Goal: Transaction & Acquisition: Register for event/course

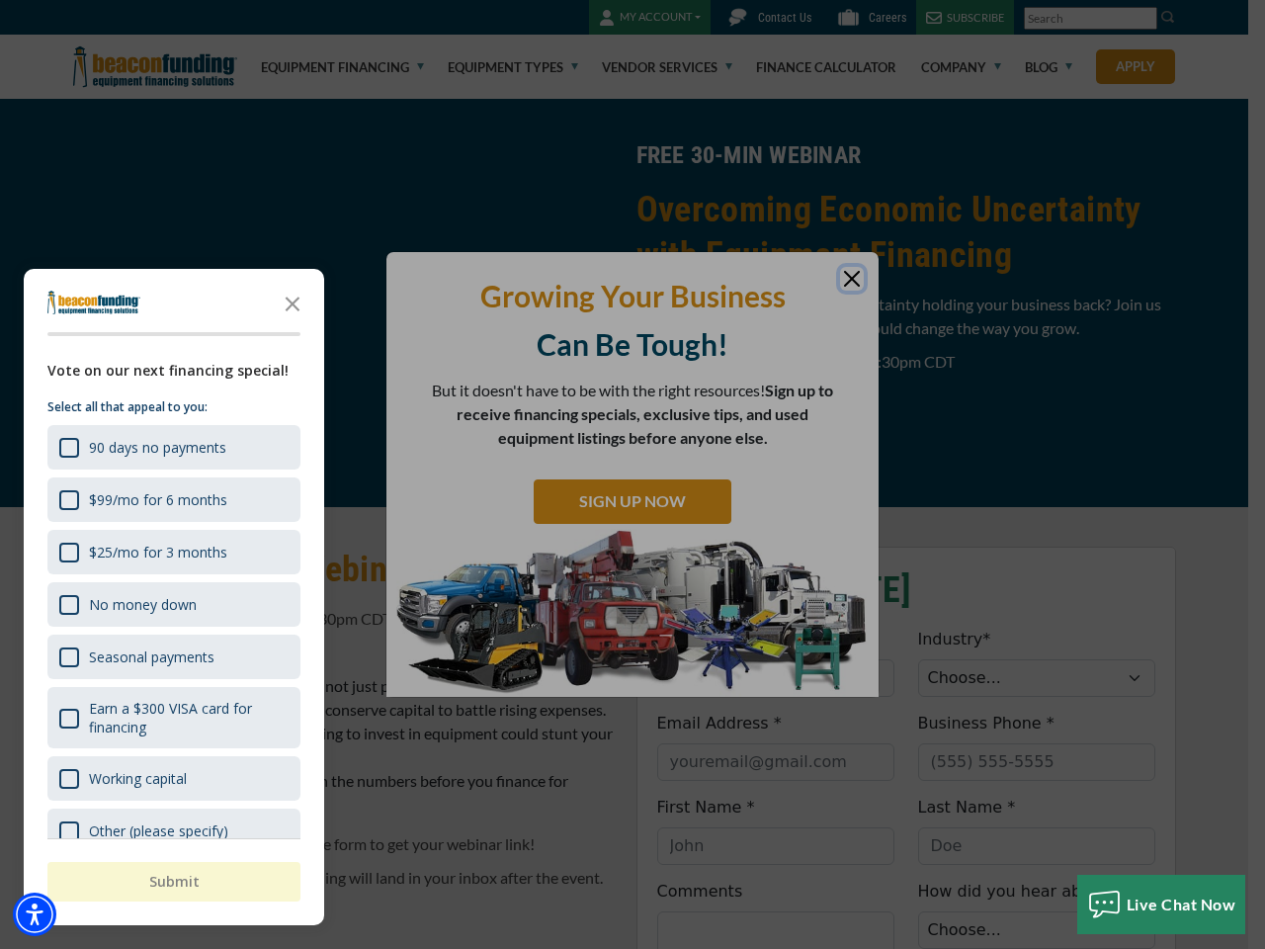
click at [632, 474] on div "button" at bounding box center [632, 474] width 1265 height 949
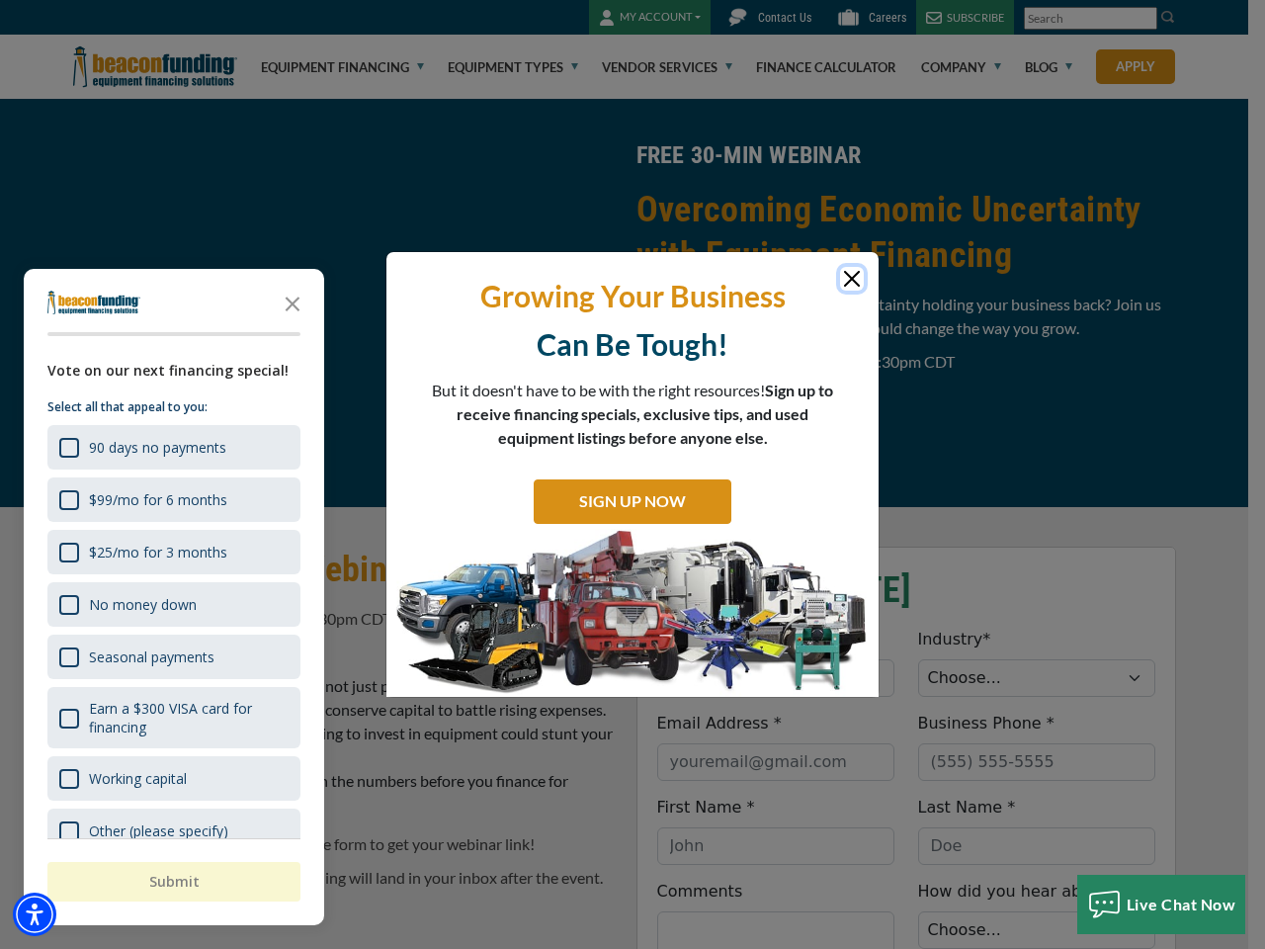
click at [35, 914] on img "Accessibility Menu" at bounding box center [34, 913] width 43 height 43
click at [632, 474] on body "Skip to main content Enable accessibility for low vision Open the accessibility…" at bounding box center [632, 474] width 1265 height 949
click at [292, 302] on body "Skip to main content Enable accessibility for low vision Open the accessibility…" at bounding box center [632, 474] width 1265 height 949
click at [172, 447] on body "Skip to main content Enable accessibility for low vision Open the accessibility…" at bounding box center [632, 474] width 1265 height 949
click at [172, 499] on body "Skip to main content Enable accessibility for low vision Open the accessibility…" at bounding box center [632, 474] width 1265 height 949
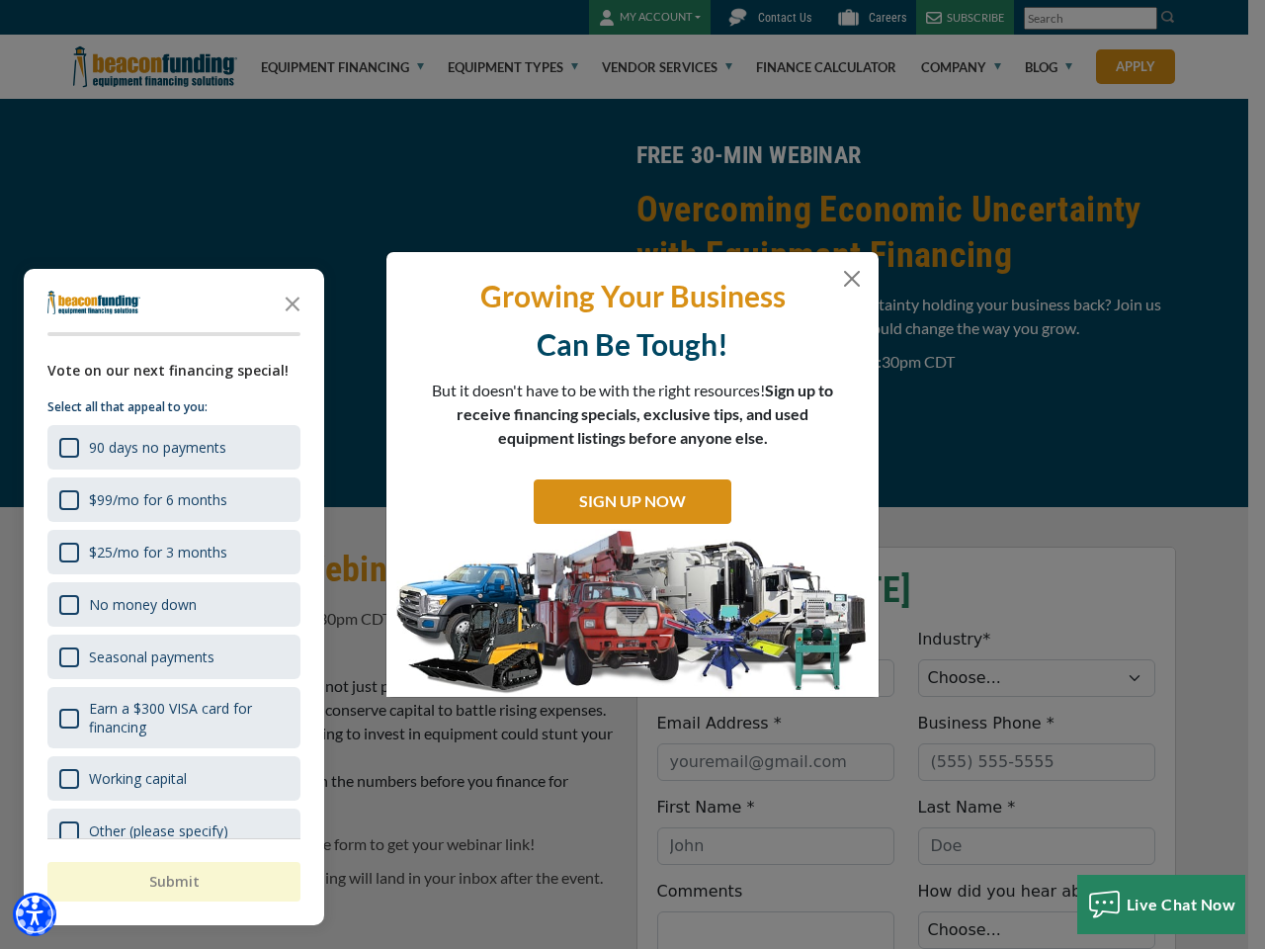
click at [172, 551] on body "Skip to main content Enable accessibility for low vision Open the accessibility…" at bounding box center [632, 474] width 1265 height 949
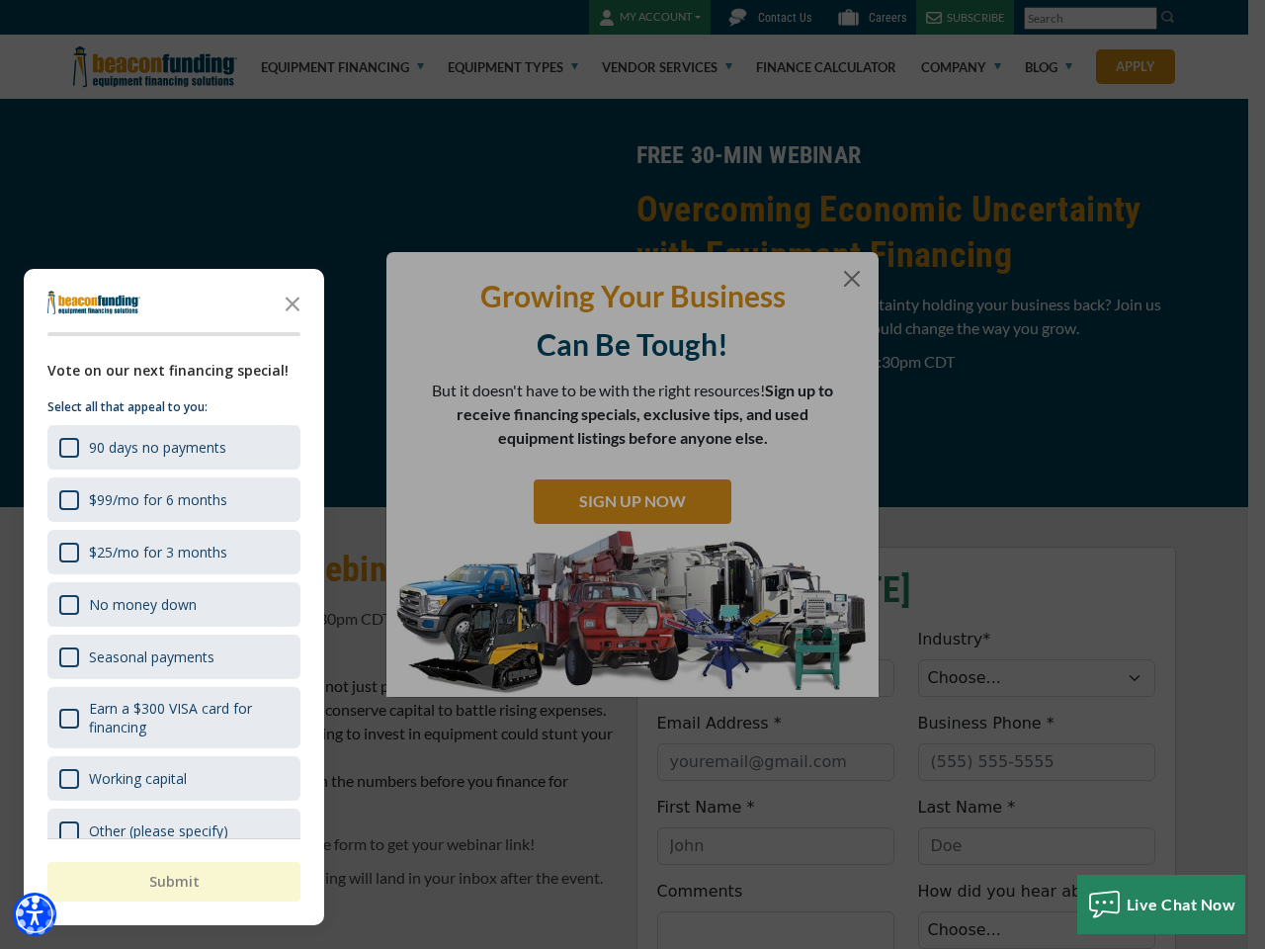
click at [172, 604] on body "Skip to main content Enable accessibility for low vision Open the accessibility…" at bounding box center [632, 474] width 1265 height 949
click at [172, 656] on body "Skip to main content Enable accessibility for low vision Open the accessibility…" at bounding box center [632, 474] width 1265 height 949
click at [172, 717] on body "Skip to main content Enable accessibility for low vision Open the accessibility…" at bounding box center [632, 474] width 1265 height 949
